Goal: Navigation & Orientation: Locate item on page

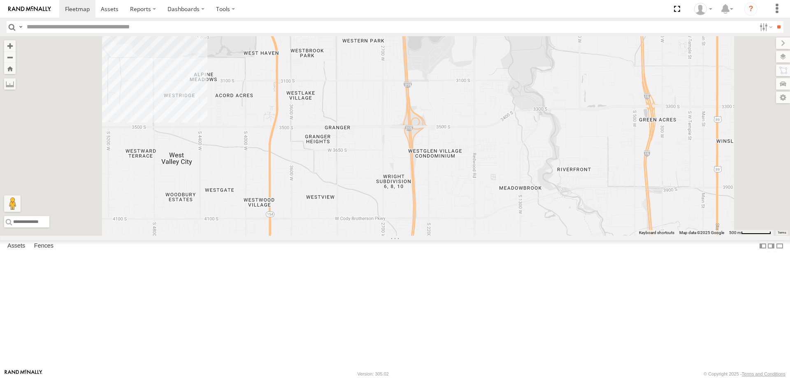
drag, startPoint x: 319, startPoint y: 88, endPoint x: 338, endPoint y: 159, distance: 74.3
click at [338, 159] on div "Ford F350 (Shop/R&R) JORGE 2020 F350 GT2 RUBEN 2017 E350 GT1 SHOP 2022 F150 DEX…" at bounding box center [395, 136] width 790 height 200
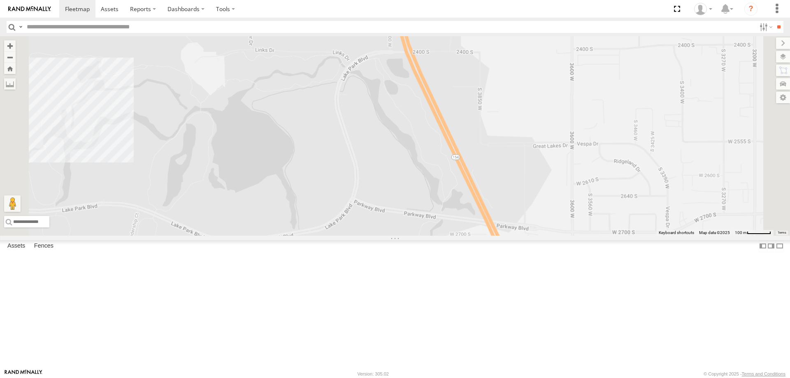
drag, startPoint x: 329, startPoint y: 91, endPoint x: 357, endPoint y: 198, distance: 110.7
click at [357, 198] on div "Ford F350 (Shop/R&R) RUBEN 2017 E350 GT1 SHOP 2022 F150 DEX 2008 Chevy" at bounding box center [395, 136] width 790 height 200
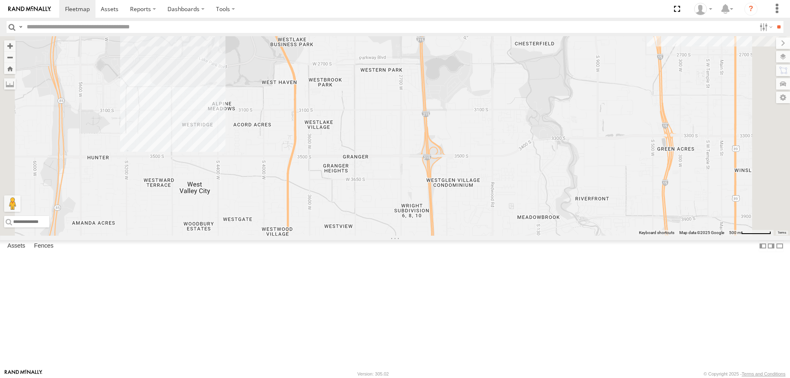
click at [338, 113] on div "RUBEN 2017 E350 GT1 DEX 2008 Chevy 4" at bounding box center [395, 136] width 790 height 200
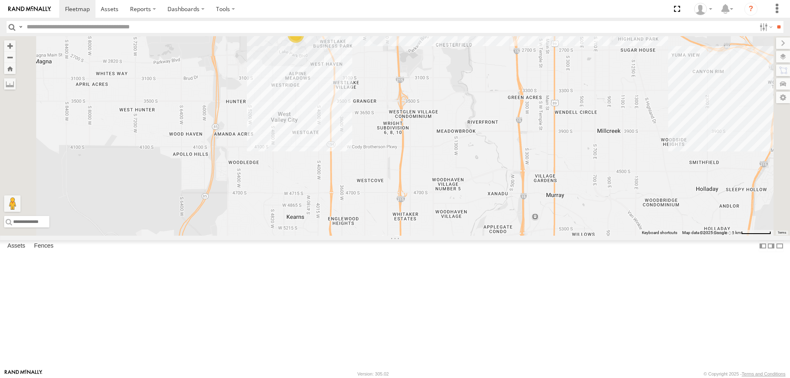
drag, startPoint x: 390, startPoint y: 75, endPoint x: 397, endPoint y: 135, distance: 60.5
click at [397, 135] on div "JORGE 2020 F350 GT2 RUBEN 2017 E350 GT1 DEX 2008 Chevy JAKE 2014 Chevy 4" at bounding box center [395, 136] width 790 height 200
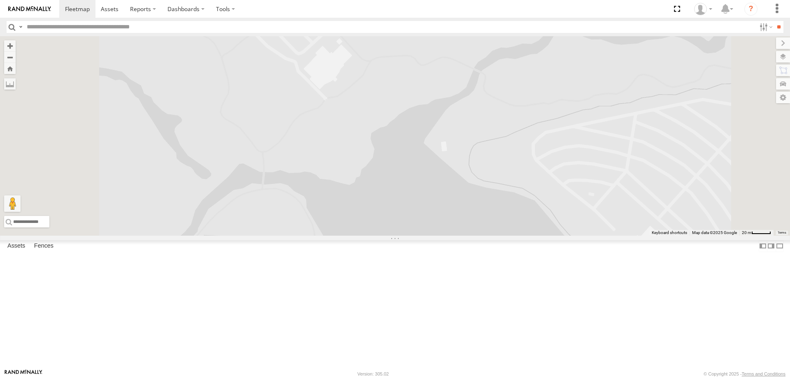
drag, startPoint x: 394, startPoint y: 120, endPoint x: 399, endPoint y: 182, distance: 62.0
click at [399, 182] on div "JORGE 2020 F350 GT2 RUBEN 2017 E350 GT1 DEX 2008 Chevy JAKE 2014 Chevy 4" at bounding box center [395, 136] width 790 height 200
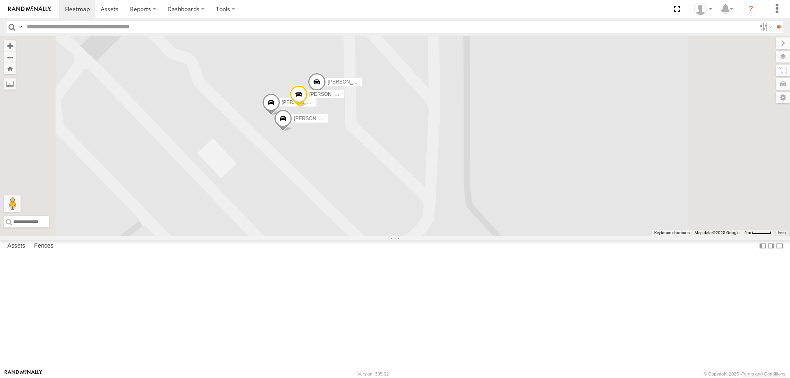
click at [377, 97] on span "[PERSON_NAME] -2017 F150" at bounding box center [343, 94] width 67 height 6
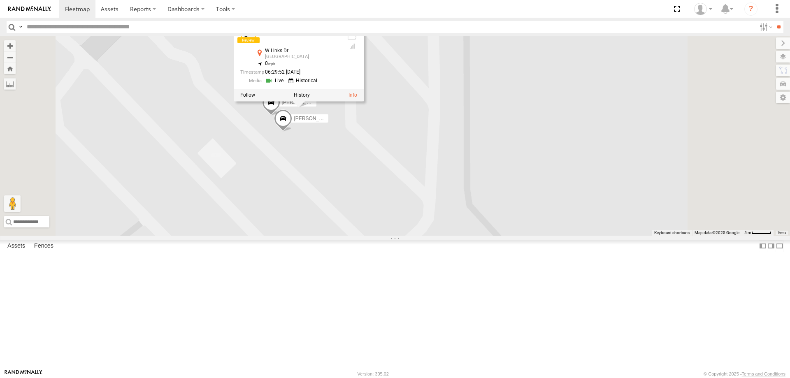
click at [437, 216] on div "JORGE 2020 F350 GT2 RUBEN 2017 E350 GT1 DEX 2008 Chevy JAKE 2014 Chevy CASEY 20…" at bounding box center [395, 136] width 790 height 200
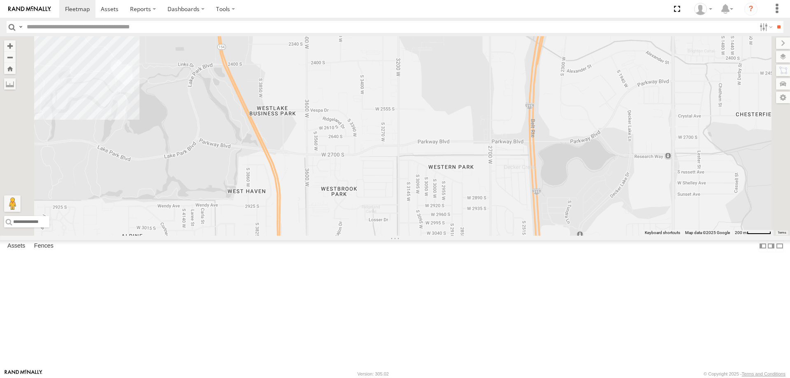
drag, startPoint x: 390, startPoint y: 162, endPoint x: 531, endPoint y: 188, distance: 143.6
click at [531, 188] on div "JORGE 2020 F350 GT2 RUBEN 2017 E350 GT1 DEX 2008 Chevy JAKE 2014 Chevy" at bounding box center [395, 136] width 790 height 200
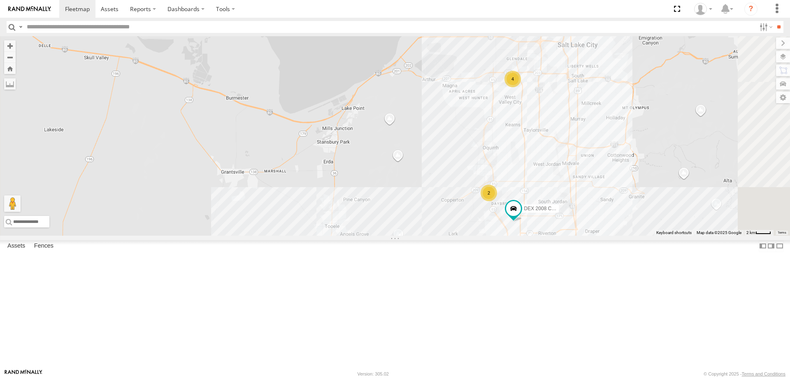
drag, startPoint x: 629, startPoint y: 177, endPoint x: 545, endPoint y: 190, distance: 84.5
click at [555, 200] on div "JORGE 2020 F350 GT2 RUBEN 2017 E350 GT1 DEX 2008 Chevy JAKE 2014 Chevy 2 4" at bounding box center [395, 136] width 790 height 200
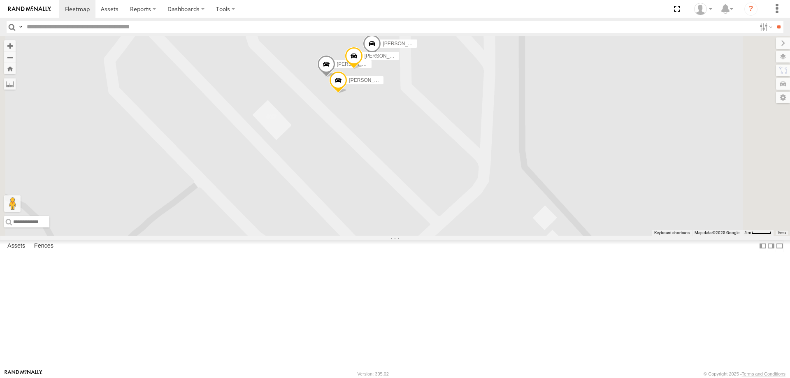
click at [416, 83] on span "[PERSON_NAME] -2023 F150" at bounding box center [382, 80] width 67 height 6
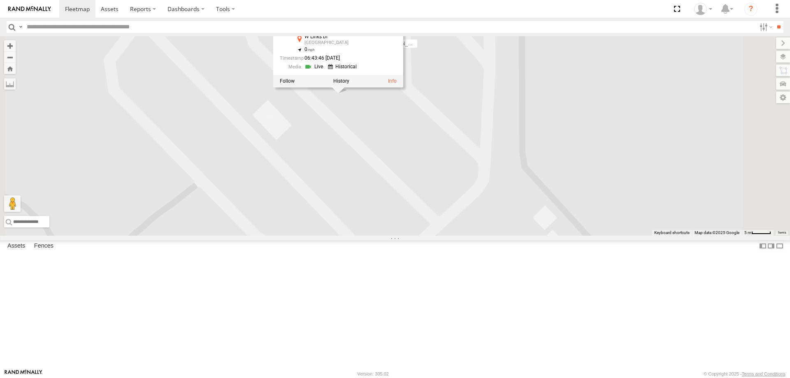
click at [494, 184] on div "JORGE 2020 F350 GT2 RUBEN 2017 E350 GT1 DEX 2008 Chevy JAKE 2014 Chevy CASEY 20…" at bounding box center [395, 136] width 790 height 200
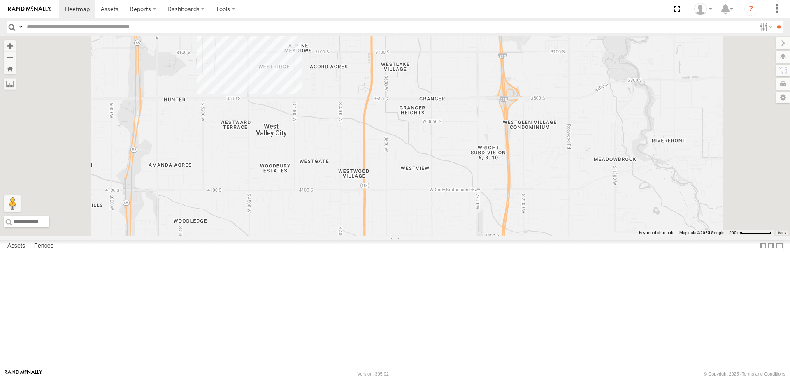
drag, startPoint x: 441, startPoint y: 132, endPoint x: 440, endPoint y: 179, distance: 46.9
click at [440, 179] on div "JORGE 2020 F350 GT2 RUBEN 2017 E350 GT1 JAKE 2014 Chevy" at bounding box center [395, 136] width 790 height 200
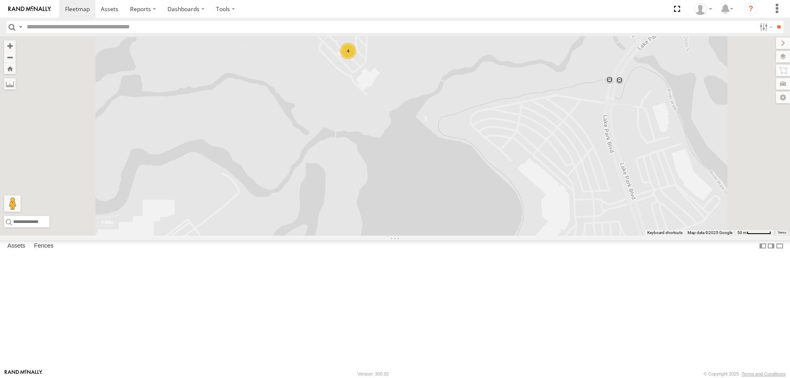
drag, startPoint x: 445, startPoint y: 106, endPoint x: 457, endPoint y: 201, distance: 95.3
click at [456, 199] on div "JORGE 2020 F350 GT2 RUBEN 2017 E350 GT1 JAKE 2014 Chevy 4" at bounding box center [395, 136] width 790 height 200
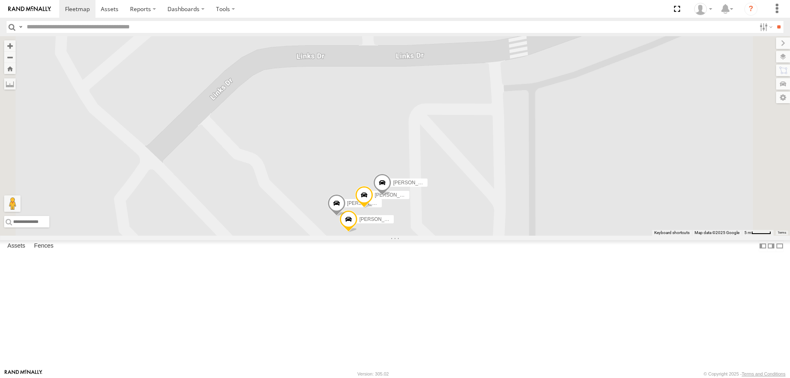
click at [427, 222] on span "[PERSON_NAME] -2023 F150" at bounding box center [392, 220] width 67 height 6
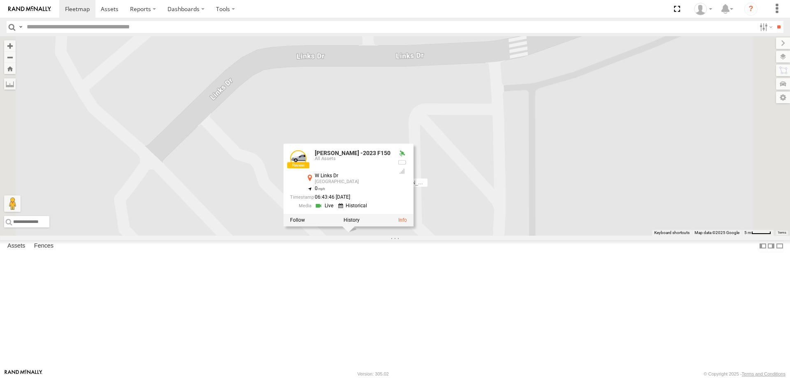
click at [513, 236] on div "JORGE 2020 F350 GT2 RUBEN 2017 E350 GT1 JAKE 2014 Chevy Justin -2023 F150 MITCH…" at bounding box center [395, 136] width 790 height 200
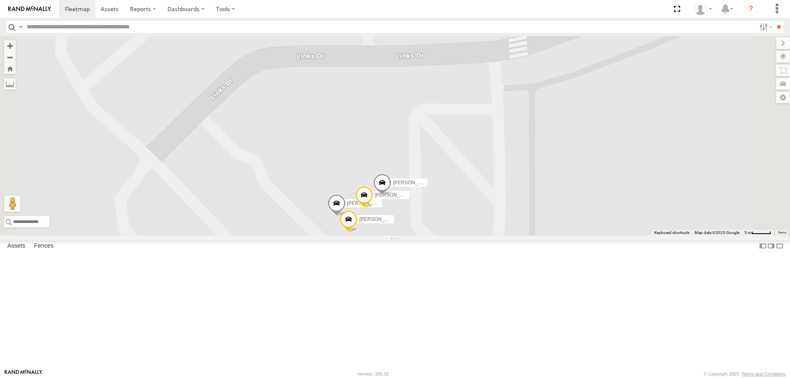
click at [442, 198] on span "[PERSON_NAME] -2017 F150" at bounding box center [408, 195] width 67 height 6
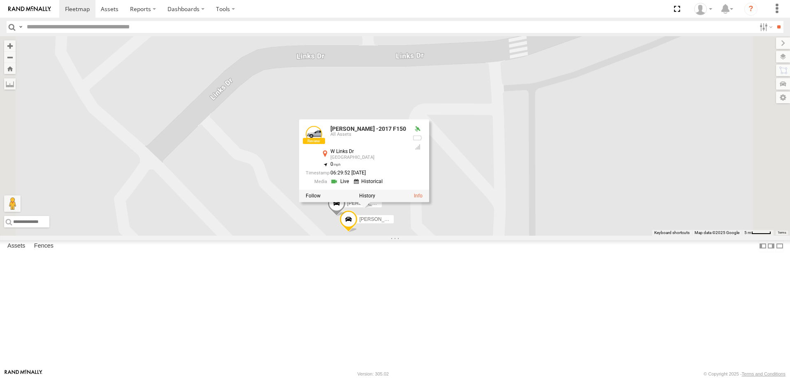
click at [540, 236] on div "JORGE 2020 F350 GT2 RUBEN 2017 E350 GT1 JAKE 2014 Chevy Justin -2023 F150 MITCH…" at bounding box center [395, 136] width 790 height 200
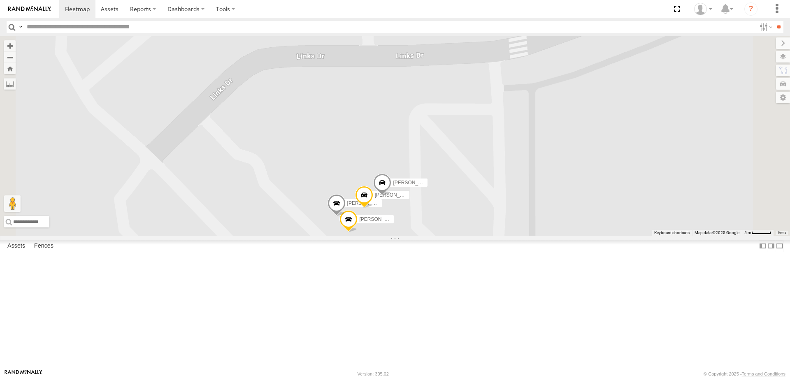
click at [474, 186] on span "[PERSON_NAME] 2016 Chevy 3500" at bounding box center [433, 183] width 81 height 6
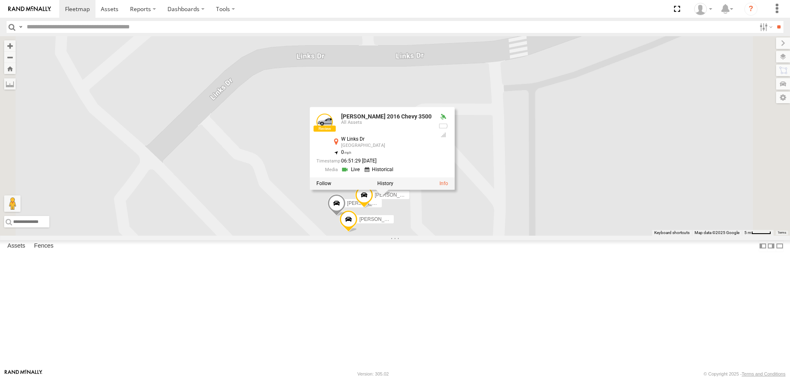
click at [500, 236] on div "JORGE 2020 F350 GT2 RUBEN 2017 E350 GT1 JAKE 2014 Chevy Justin -2023 F150 MITCH…" at bounding box center [395, 136] width 790 height 200
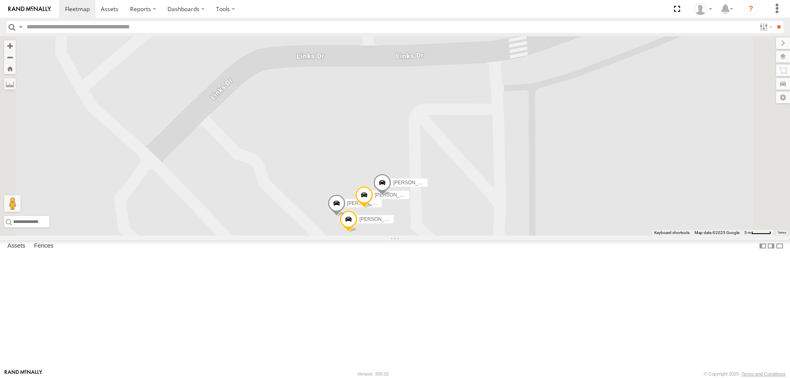
click at [346, 216] on span at bounding box center [337, 205] width 18 height 22
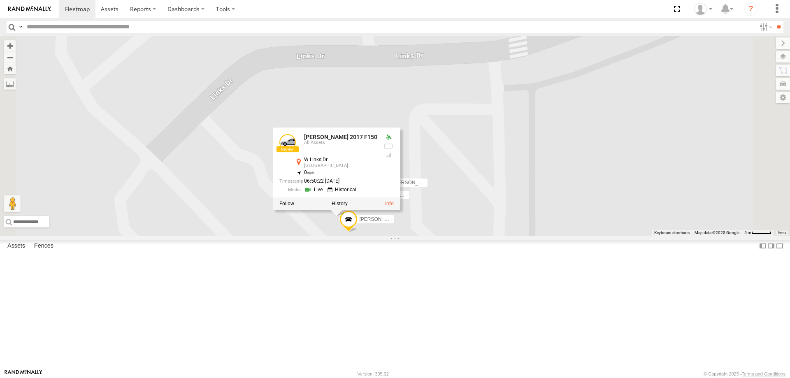
click at [557, 236] on div "JORGE 2020 F350 GT2 RUBEN 2017 E350 GT1 JAKE 2014 Chevy Justin -2023 F150 MITCH…" at bounding box center [395, 136] width 790 height 200
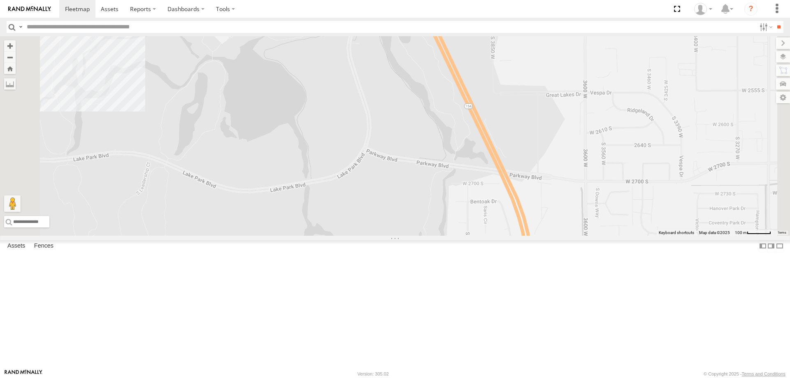
drag, startPoint x: 355, startPoint y: 102, endPoint x: 414, endPoint y: 195, distance: 109.8
click at [414, 195] on div "JORGE 2020 F350 GT2 RUBEN 2017 E350 GT1 JAKE 2014 Chevy Justin -2023 F150" at bounding box center [395, 136] width 790 height 200
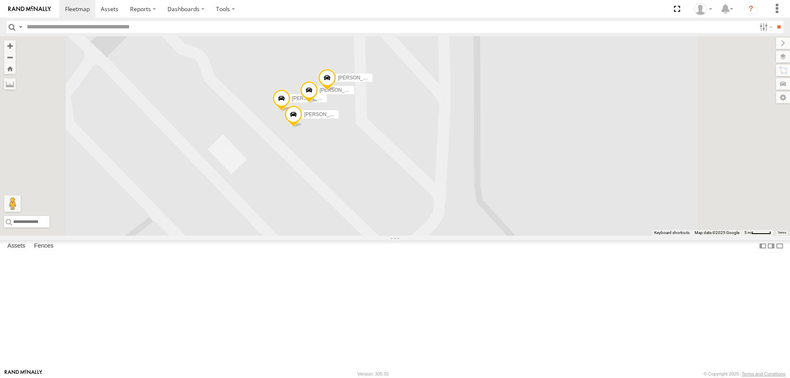
click at [291, 111] on span at bounding box center [282, 100] width 18 height 22
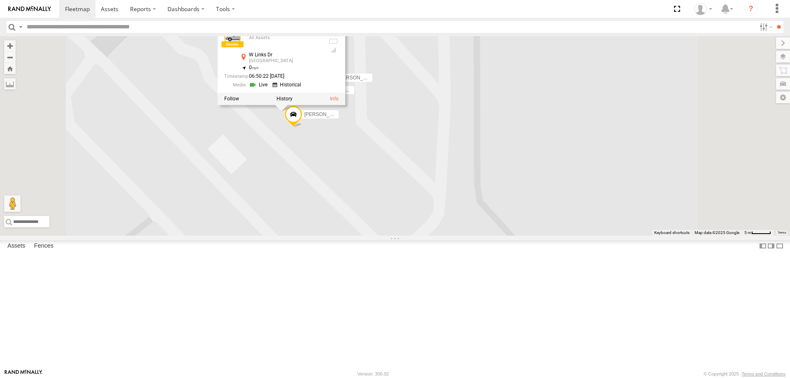
click at [303, 128] on span at bounding box center [293, 116] width 18 height 22
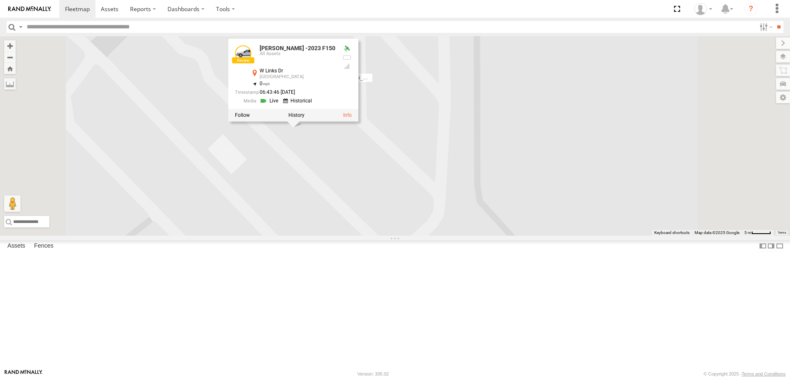
click at [487, 153] on div "JORGE 2020 F350 GT2 RUBEN 2017 E350 GT1 JAKE 2014 Chevy Justin -2023 F150 MITCH…" at bounding box center [395, 136] width 790 height 200
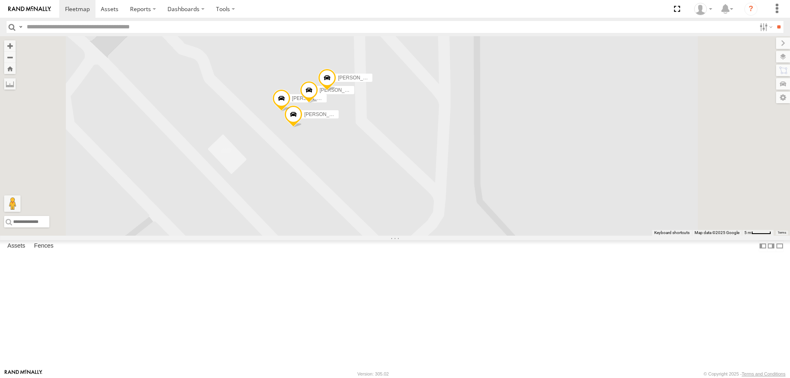
click at [419, 81] on span "[PERSON_NAME] 2016 Chevy 3500" at bounding box center [378, 78] width 81 height 6
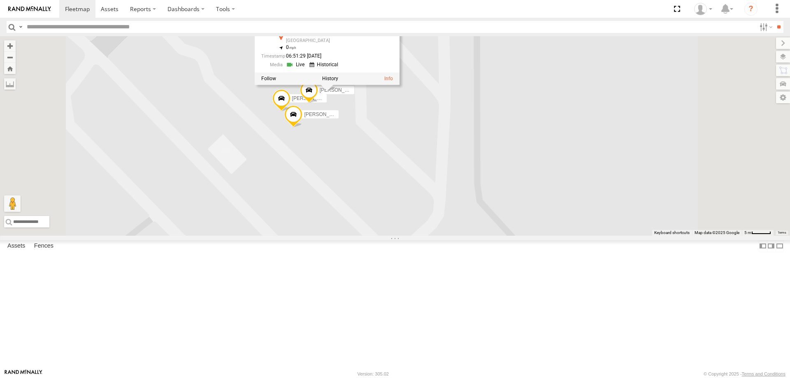
click at [475, 211] on div "JORGE 2020 F350 GT2 RUBEN 2017 E350 GT1 JAKE 2014 Chevy Justin -2023 F150 MITCH…" at bounding box center [395, 136] width 790 height 200
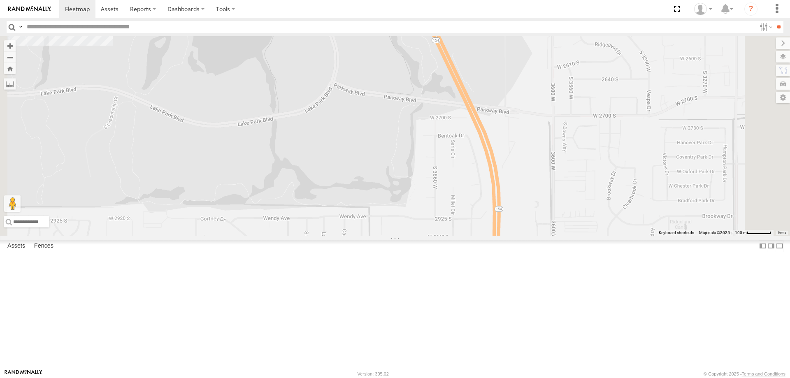
drag, startPoint x: 336, startPoint y: 77, endPoint x: 391, endPoint y: 178, distance: 115.3
click at [390, 178] on div "[PERSON_NAME] 2017 E350 GT1" at bounding box center [395, 136] width 790 height 200
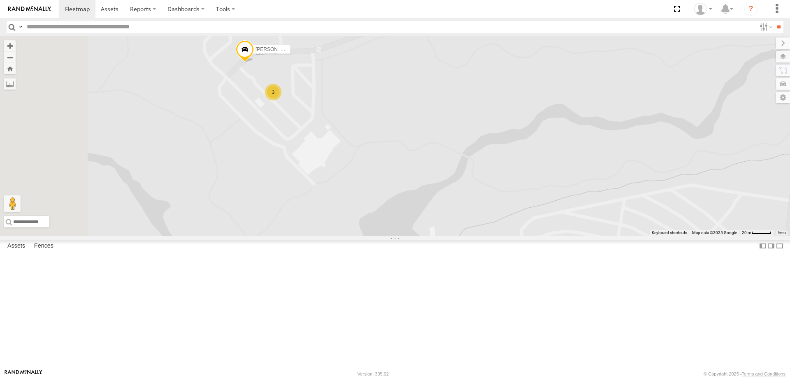
drag, startPoint x: 371, startPoint y: 130, endPoint x: 408, endPoint y: 184, distance: 66.3
click at [407, 184] on div "RUBEN 2017 E350 GT1 Justin -2023 F150 3" at bounding box center [395, 136] width 790 height 200
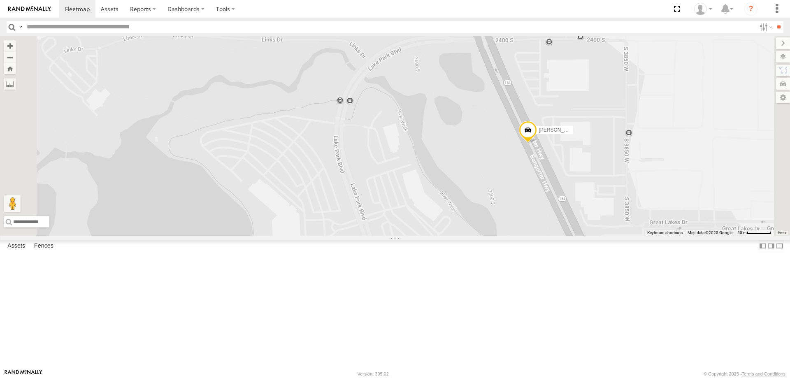
drag, startPoint x: 470, startPoint y: 187, endPoint x: 539, endPoint y: 261, distance: 101.0
click at [538, 236] on div "RUBEN 2017 E350 GT1 Justin -2023 F150" at bounding box center [395, 136] width 790 height 200
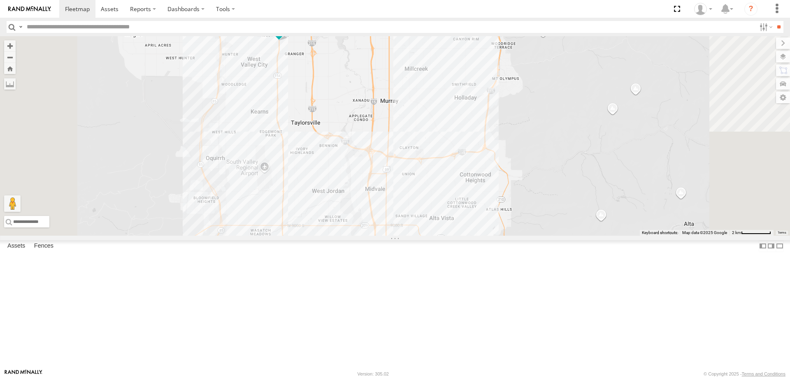
drag, startPoint x: 354, startPoint y: 86, endPoint x: 377, endPoint y: 130, distance: 49.4
click at [377, 129] on div "RUBEN 2017 E350 GT1 3 Justin -2023 F150 3" at bounding box center [395, 136] width 790 height 200
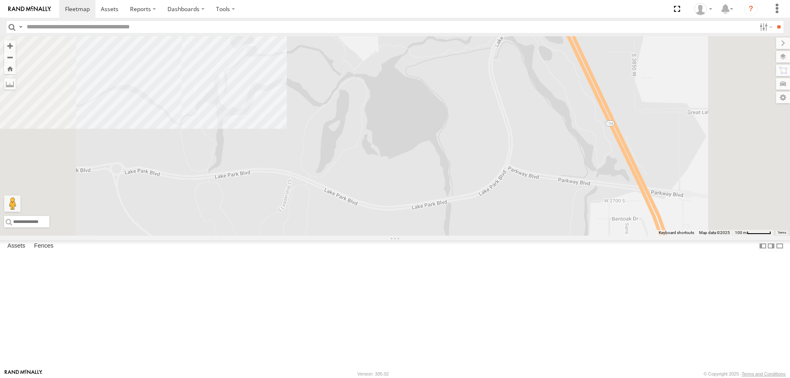
drag, startPoint x: 466, startPoint y: 203, endPoint x: 475, endPoint y: 242, distance: 40.3
click at [475, 236] on div "RUBEN 2017 E350 GT1 Justin -2023 F150" at bounding box center [395, 136] width 790 height 200
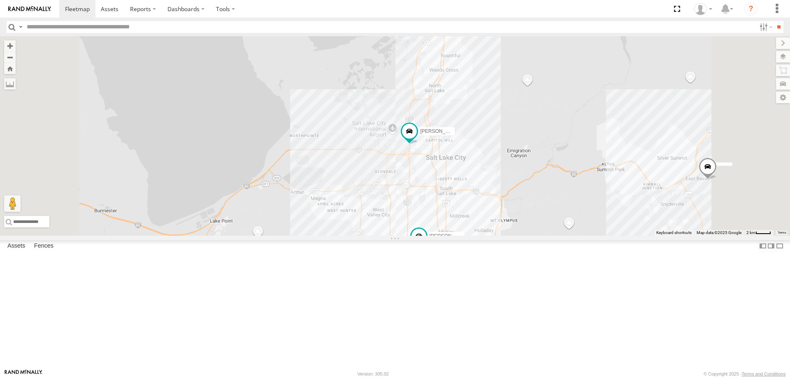
drag, startPoint x: 566, startPoint y: 288, endPoint x: 568, endPoint y: 235, distance: 52.7
click at [568, 236] on div "[PERSON_NAME] -2017 F150 [PERSON_NAME] 2016 Chevy 3500 [PERSON_NAME] -2023 F150…" at bounding box center [395, 136] width 790 height 200
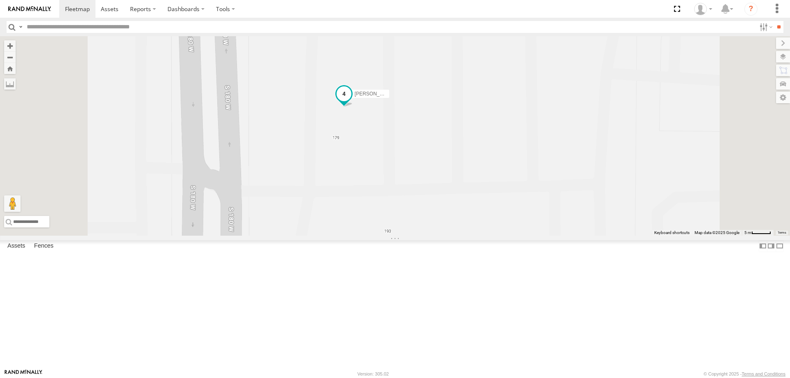
click at [422, 97] on span "[PERSON_NAME] -2023 F150" at bounding box center [388, 94] width 67 height 6
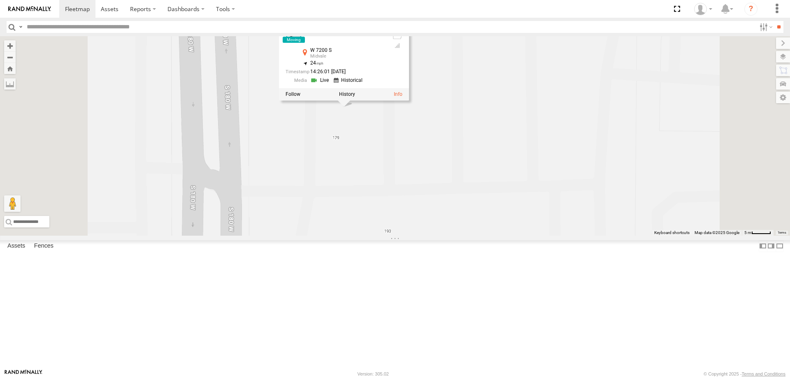
click at [544, 212] on div "[PERSON_NAME] 2017 E350 GT1 [PERSON_NAME] 2017 F150 [PERSON_NAME] 2016 Chevy 35…" at bounding box center [395, 136] width 790 height 200
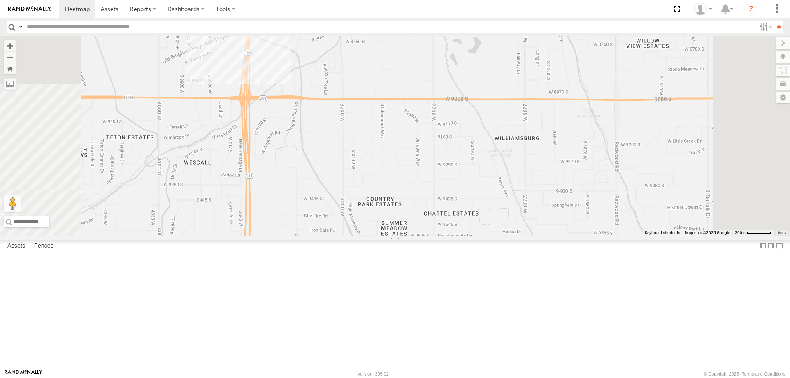
click at [369, 94] on div "[PERSON_NAME] 2020 F350 GT2 [PERSON_NAME] 2017 E350 GT1 [PERSON_NAME] -2023 F15…" at bounding box center [395, 136] width 790 height 200
click at [432, 119] on div "[PERSON_NAME] 2020 F350 GT2 [PERSON_NAME] 2017 E350 GT1 [PERSON_NAME] -2023 F15…" at bounding box center [395, 136] width 790 height 200
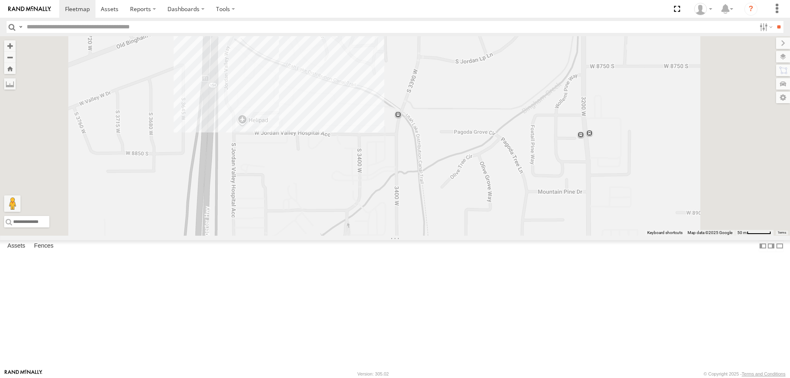
click at [336, 12] on span "[PERSON_NAME] 2016 Chevy 3500" at bounding box center [296, 9] width 81 height 6
click at [445, 124] on div "[PERSON_NAME] 2020 F350 GT2 [PERSON_NAME] 2017 E350 GT1 [PERSON_NAME] -2023 F15…" at bounding box center [395, 136] width 790 height 200
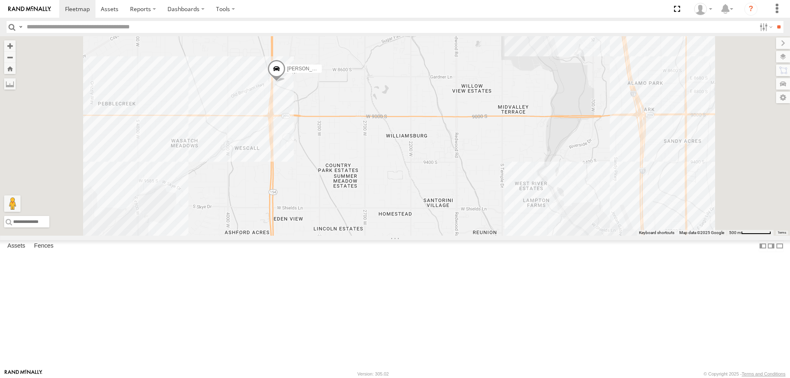
drag, startPoint x: 396, startPoint y: 151, endPoint x: 394, endPoint y: 172, distance: 21.1
click at [394, 172] on div "[PERSON_NAME] 2020 F350 GT2 [PERSON_NAME] 2017 E350 GT1 [PERSON_NAME] -2023 F15…" at bounding box center [395, 136] width 790 height 200
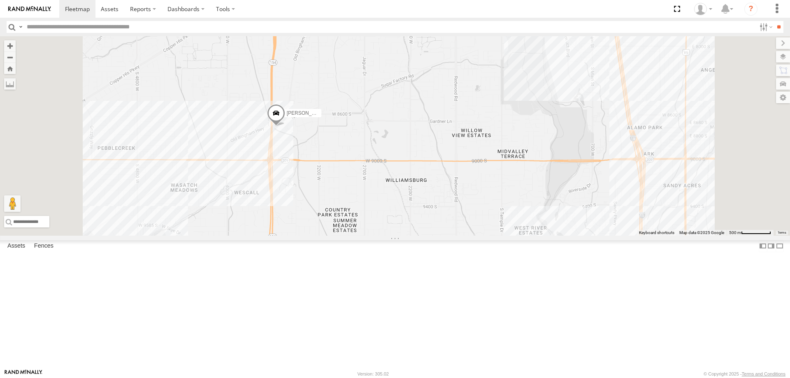
drag, startPoint x: 419, startPoint y: 167, endPoint x: 422, endPoint y: 202, distance: 34.7
click at [422, 201] on div "[PERSON_NAME] 2020 F350 GT2 [PERSON_NAME] 2017 E350 GT1 [PERSON_NAME] -2023 F15…" at bounding box center [395, 136] width 790 height 200
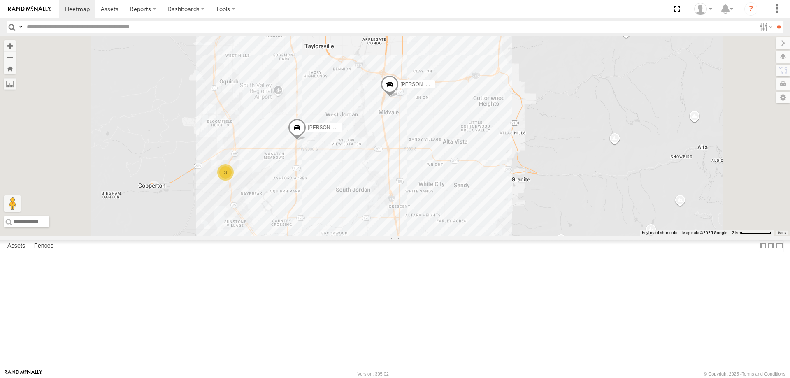
drag, startPoint x: 427, startPoint y: 249, endPoint x: 454, endPoint y: 201, distance: 55.5
click at [454, 202] on div "[PERSON_NAME] 2020 F350 GT2 [PERSON_NAME] 2017 E350 GT1 [PERSON_NAME] -2023 F15…" at bounding box center [395, 136] width 790 height 200
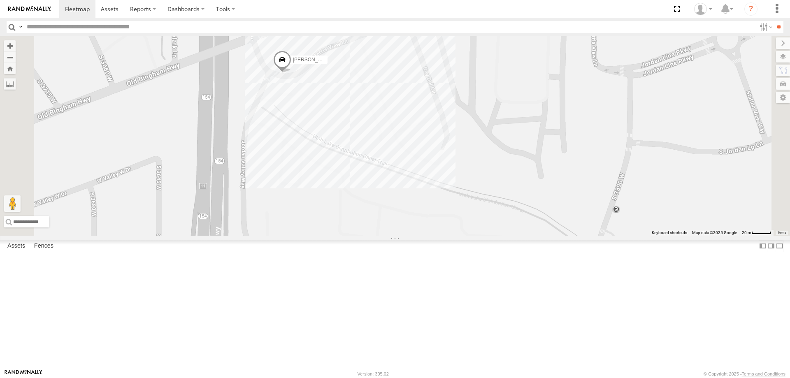
drag, startPoint x: 398, startPoint y: 101, endPoint x: 402, endPoint y: 190, distance: 89.0
click at [403, 201] on div "[PERSON_NAME] 2020 F350 GT2 [PERSON_NAME] 2017 E350 GT1 [PERSON_NAME] -2023 F15…" at bounding box center [395, 136] width 790 height 200
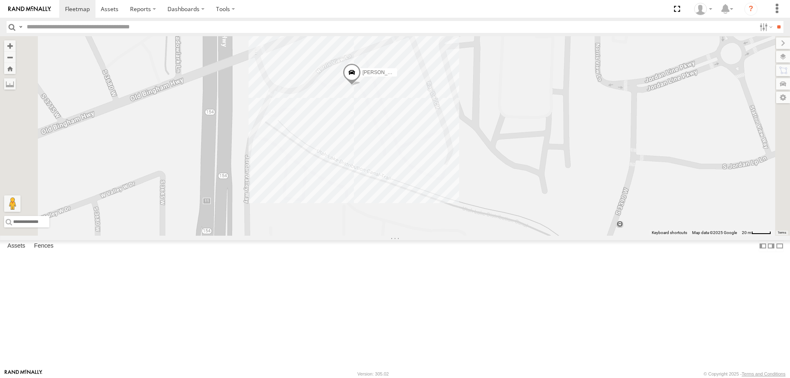
click at [443, 75] on span "[PERSON_NAME] 2016 Chevy 3500" at bounding box center [403, 73] width 81 height 6
click at [579, 224] on div "[PERSON_NAME] 2020 F350 GT2 [PERSON_NAME] 2017 E350 GT1 [PERSON_NAME] -2023 F15…" at bounding box center [395, 136] width 790 height 200
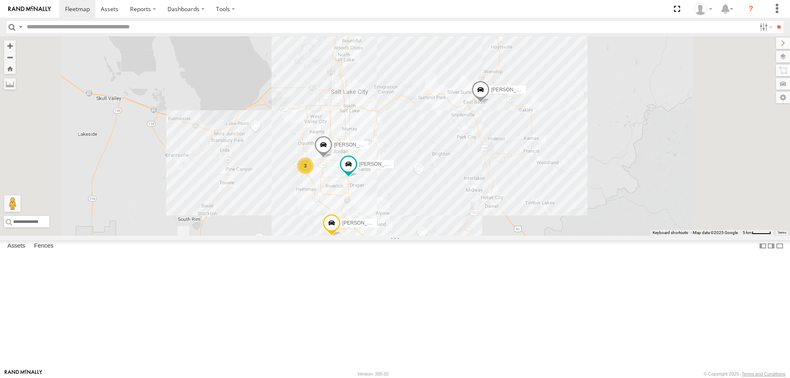
drag, startPoint x: 458, startPoint y: 94, endPoint x: 482, endPoint y: 166, distance: 76.6
click at [482, 166] on div "[PERSON_NAME] 2020 F350 GT2 [PERSON_NAME] 2017 E350 GT1 [PERSON_NAME] -2023 F15…" at bounding box center [395, 136] width 790 height 200
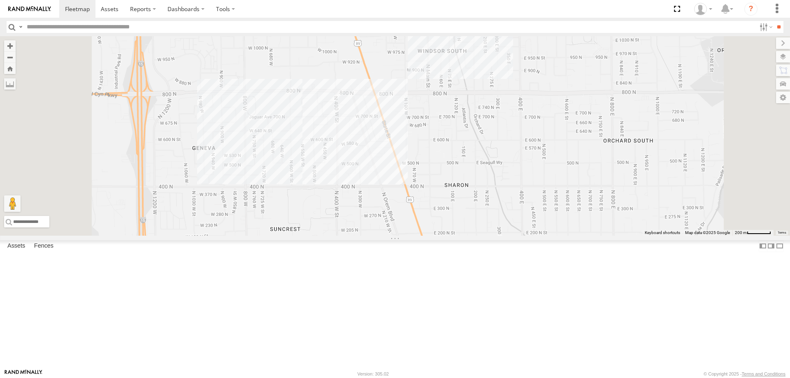
drag, startPoint x: 499, startPoint y: 305, endPoint x: 476, endPoint y: 233, distance: 75.3
click at [476, 234] on div "[PERSON_NAME] 2017 F150 [PERSON_NAME] 2020 F350 GT2 [PERSON_NAME] 2017 E350 GT1…" at bounding box center [395, 136] width 790 height 200
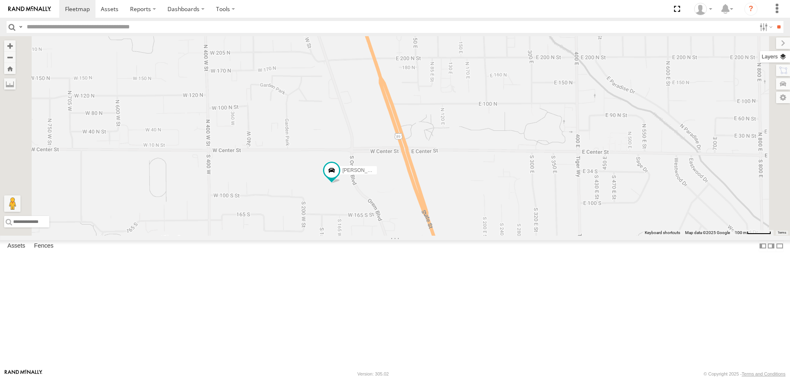
click at [786, 61] on label at bounding box center [775, 57] width 30 height 12
click at [0, 0] on span "Basemaps" at bounding box center [0, 0] width 0 height 0
click at [0, 0] on span "Satellite" at bounding box center [0, 0] width 0 height 0
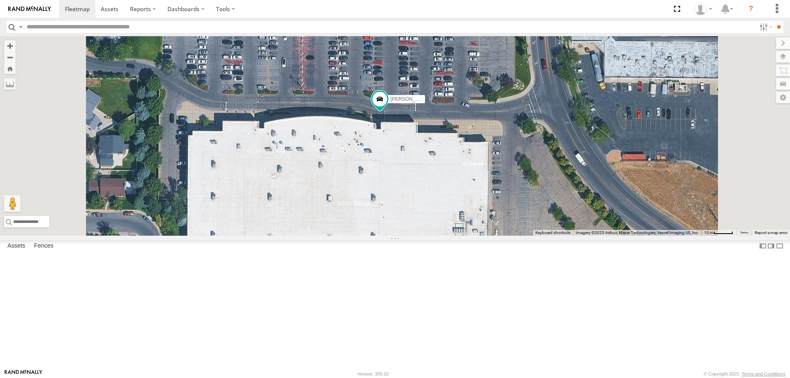
click at [505, 236] on div "[PERSON_NAME] 2017 F150 [PERSON_NAME] 2020 F350 GT2 [PERSON_NAME] 2017 E350 GT1…" at bounding box center [395, 136] width 790 height 200
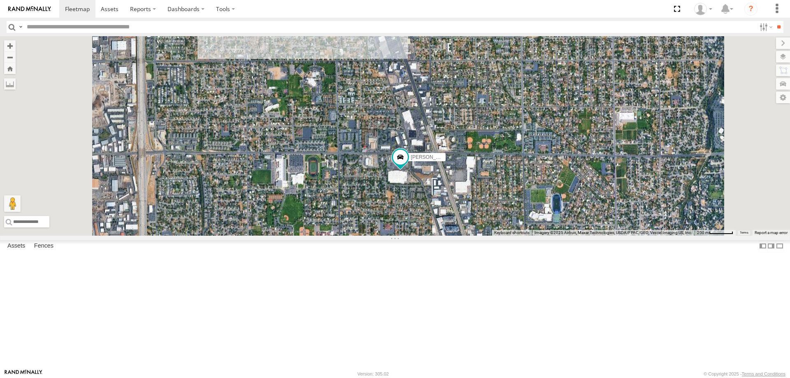
click at [0, 0] on span "Roadmap" at bounding box center [0, 0] width 0 height 0
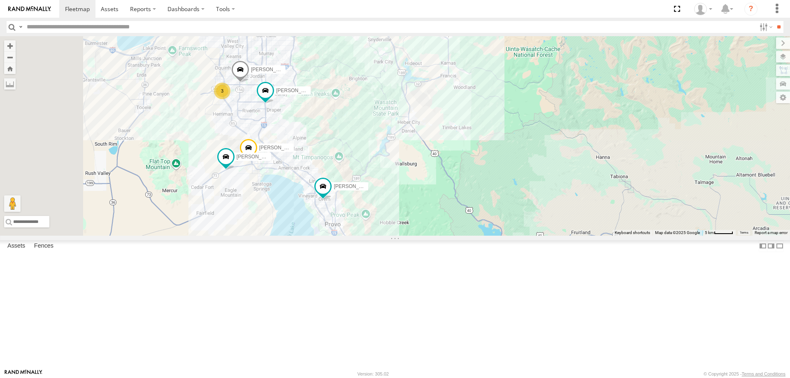
drag, startPoint x: 372, startPoint y: 175, endPoint x: 403, endPoint y: 222, distance: 57.0
click at [403, 222] on div "[PERSON_NAME] 2017 F150 [PERSON_NAME] 2020 F350 GT2 [PERSON_NAME] 2017 E350 GT1…" at bounding box center [395, 136] width 790 height 200
